Goal: Book appointment/travel/reservation

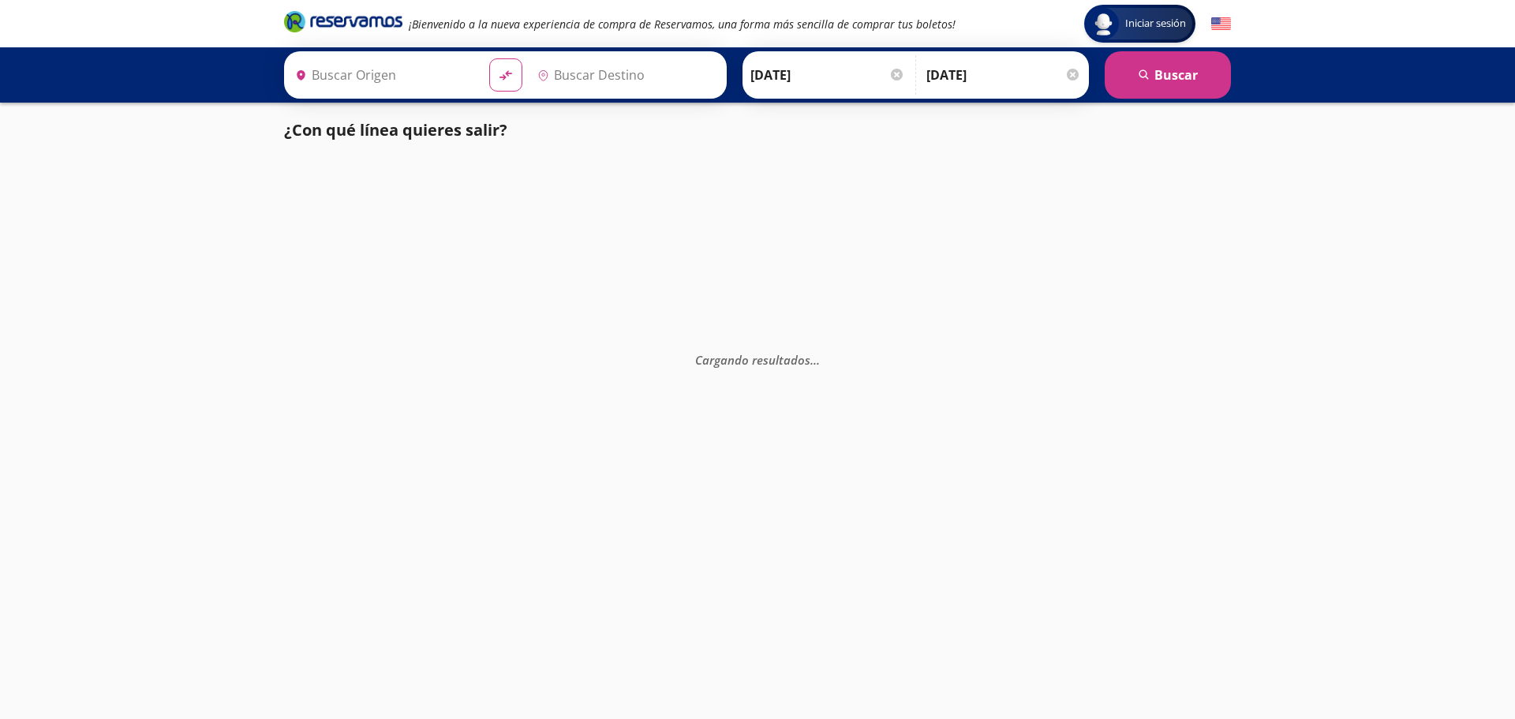
type input "Tijuana, [GEOGRAPHIC_DATA][US_STATE]"
type input "[GEOGRAPHIC_DATA], [US_STATE]"
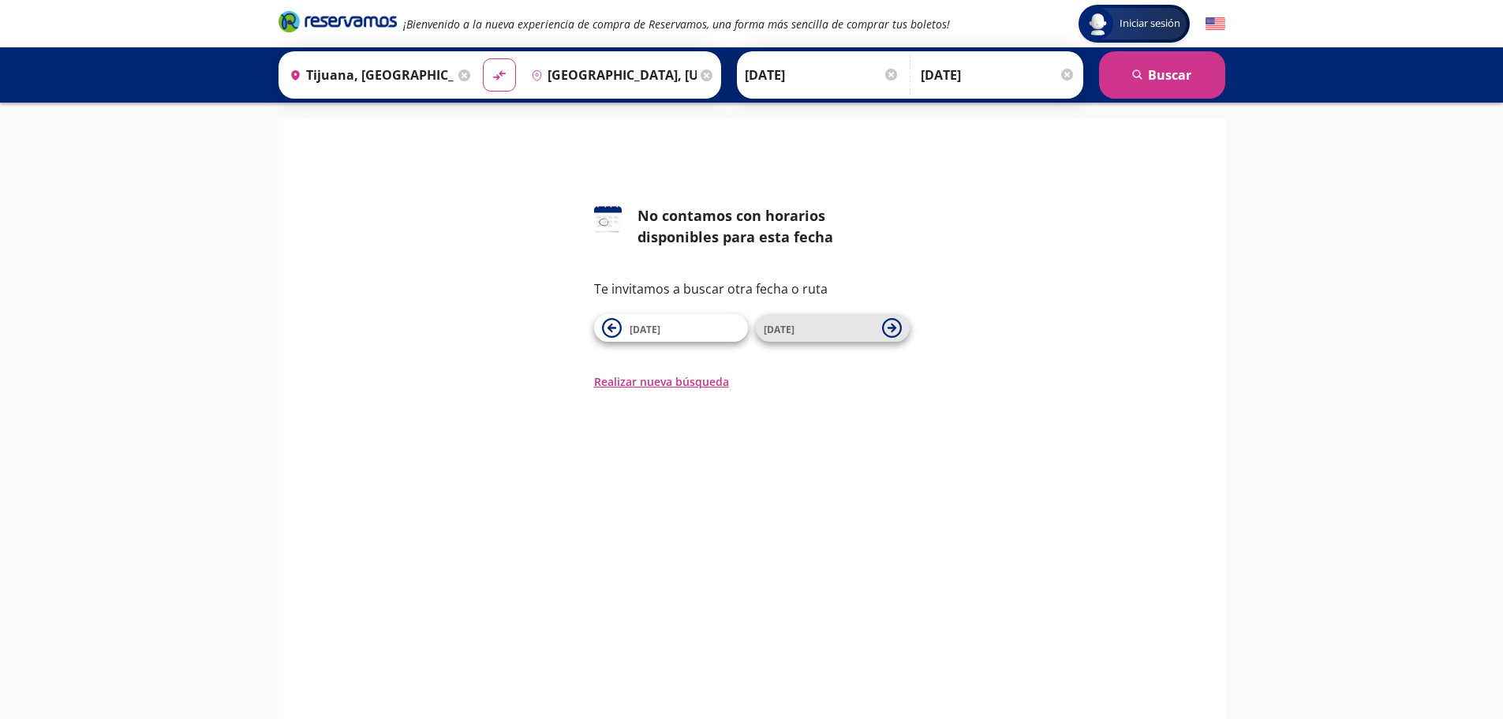
click at [843, 331] on span "[DATE]" at bounding box center [819, 328] width 110 height 19
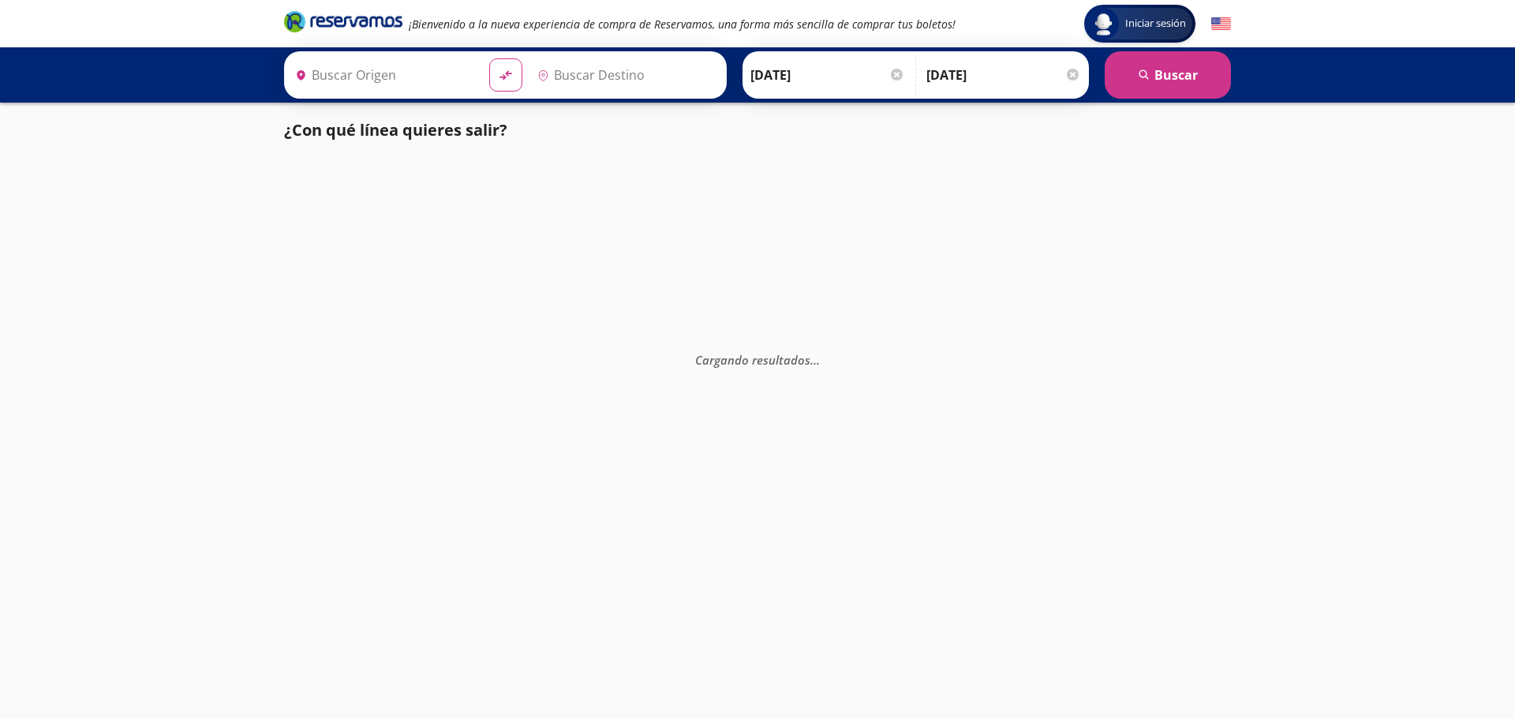
type input "Tijuana, [GEOGRAPHIC_DATA][US_STATE]"
type input "[GEOGRAPHIC_DATA], [US_STATE]"
type input "Tijuana, [GEOGRAPHIC_DATA][US_STATE]"
type input "[GEOGRAPHIC_DATA], [US_STATE]"
type input "Tijuana, [GEOGRAPHIC_DATA][US_STATE]"
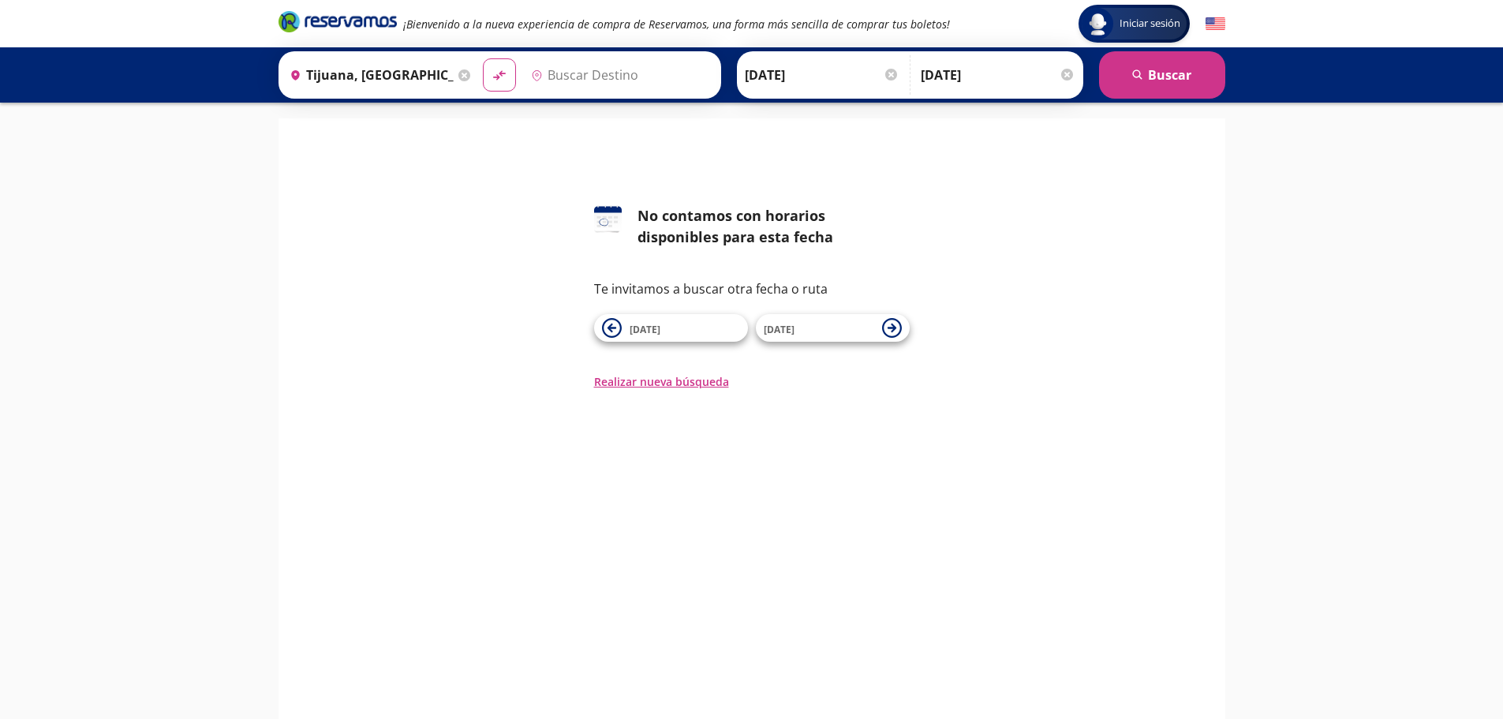
type input "[GEOGRAPHIC_DATA], [US_STATE]"
